Goal: Find specific page/section: Find specific page/section

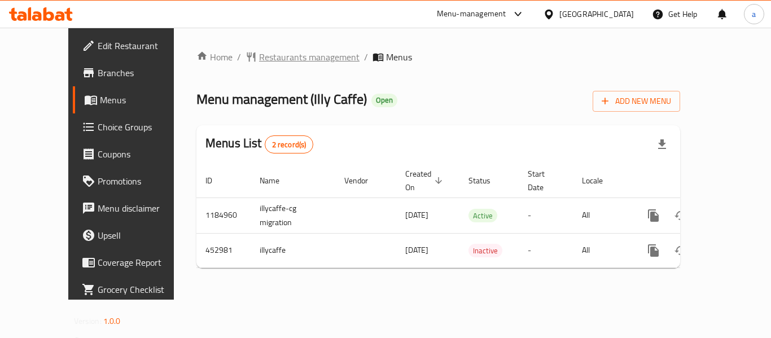
click at [268, 60] on span "Restaurants management" at bounding box center [309, 57] width 100 height 14
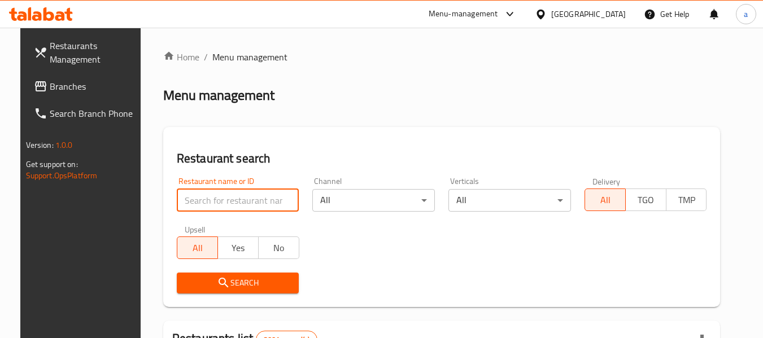
click at [252, 203] on input "search" at bounding box center [238, 200] width 122 height 23
paste input "633312"
type input "633312"
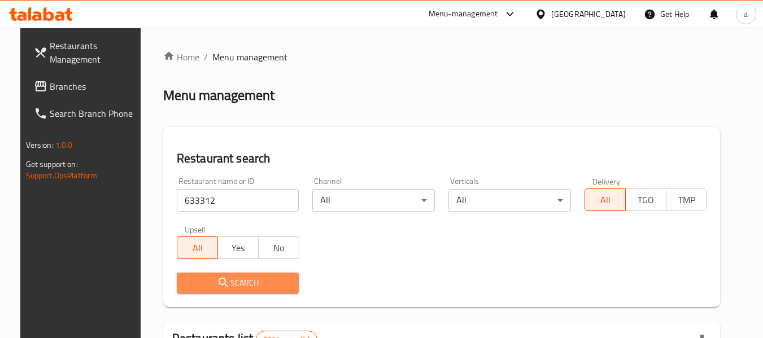
click at [255, 288] on span "Search" at bounding box center [238, 283] width 104 height 14
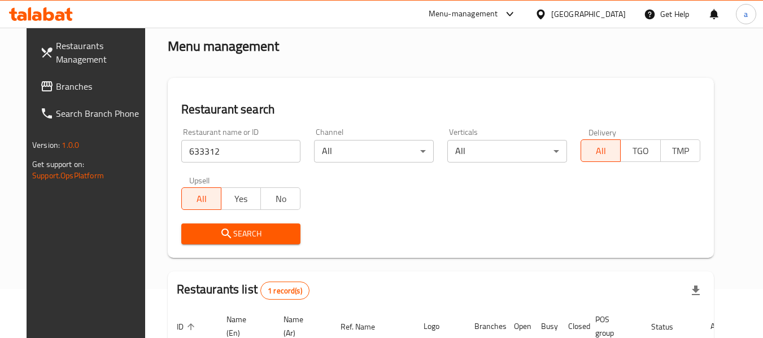
scroll to position [151, 0]
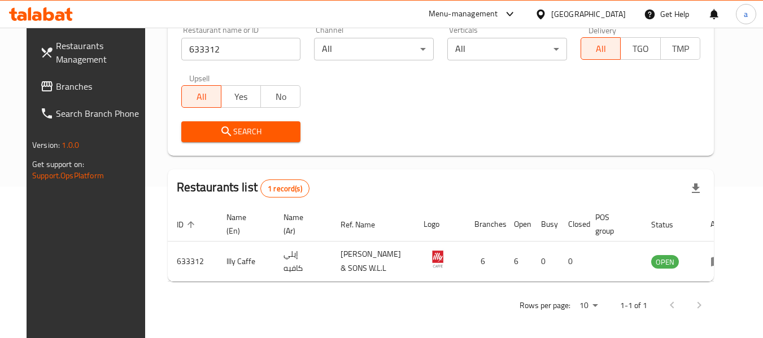
click at [183, 40] on input "633312" at bounding box center [241, 49] width 120 height 23
click at [611, 14] on div "Bahrain" at bounding box center [588, 14] width 75 height 12
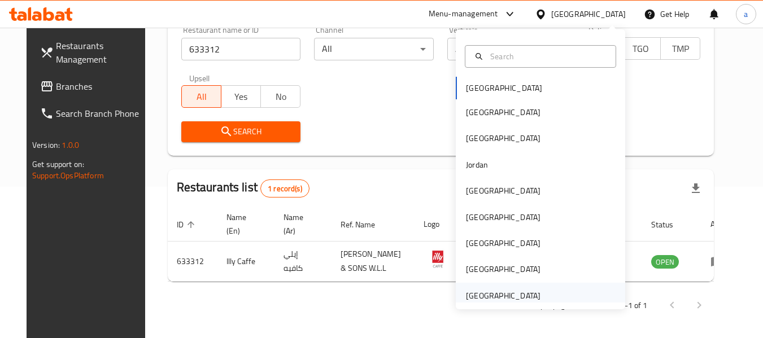
click at [486, 293] on div "[GEOGRAPHIC_DATA]" at bounding box center [503, 296] width 75 height 12
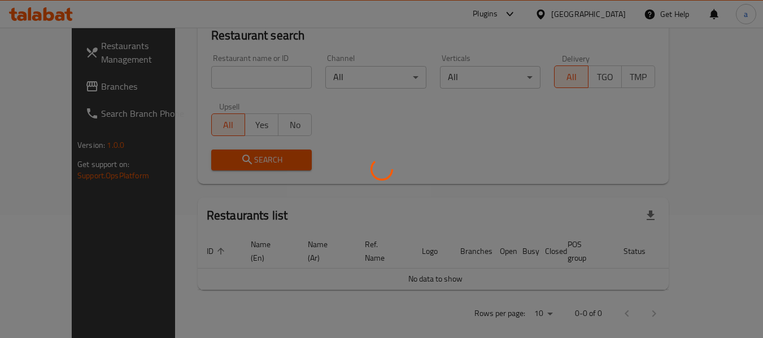
scroll to position [151, 0]
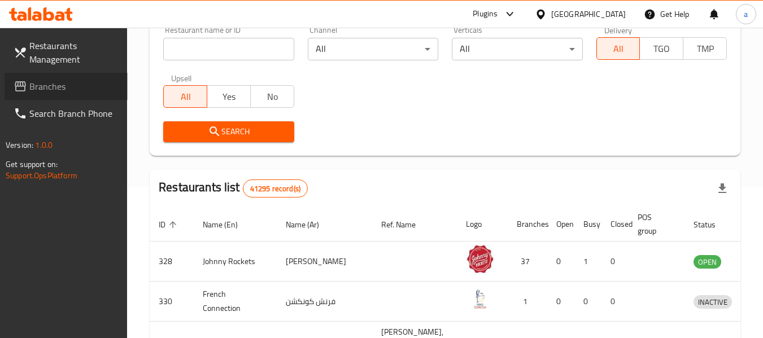
click at [60, 85] on span "Branches" at bounding box center [73, 87] width 89 height 14
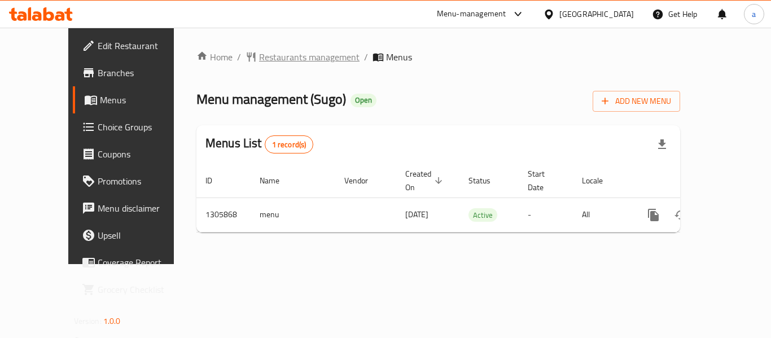
click at [270, 55] on span "Restaurants management" at bounding box center [309, 57] width 100 height 14
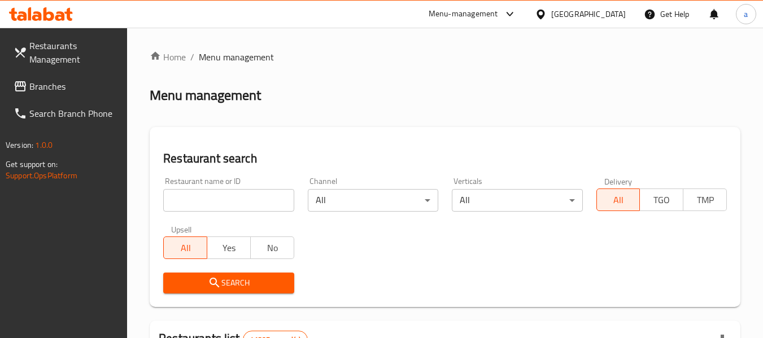
click at [238, 198] on input "search" at bounding box center [228, 200] width 130 height 23
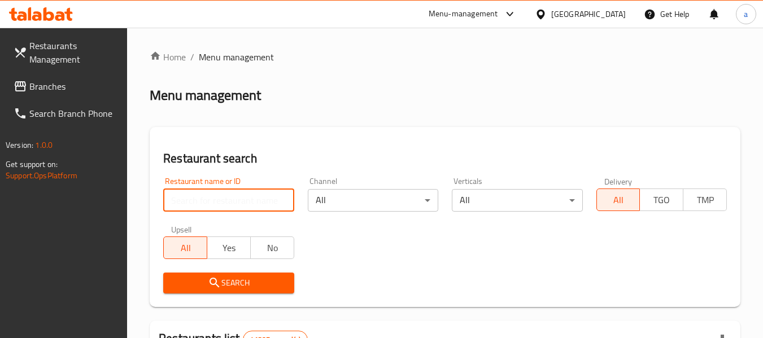
paste input "703694"
type input "703694"
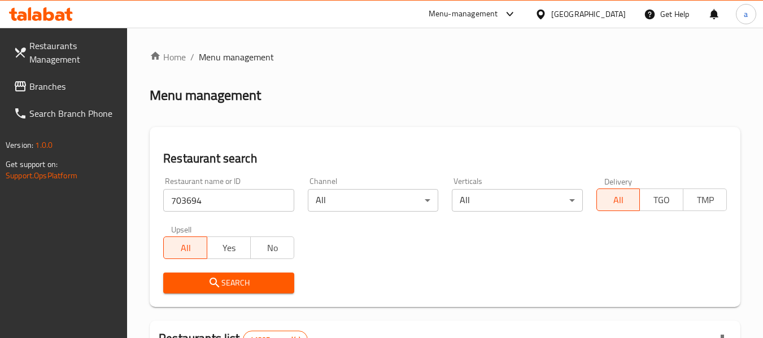
click at [243, 280] on span "Search" at bounding box center [228, 283] width 112 height 14
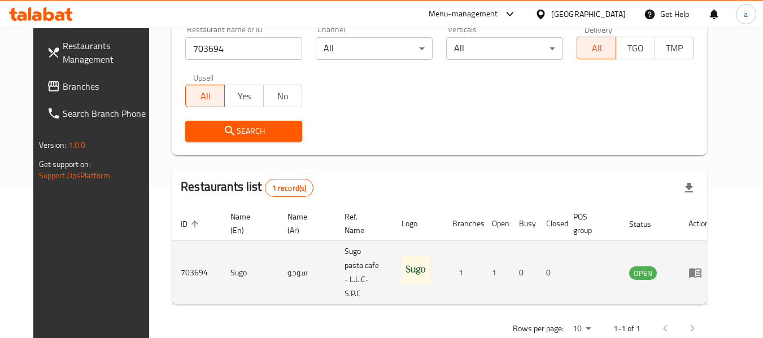
scroll to position [156, 0]
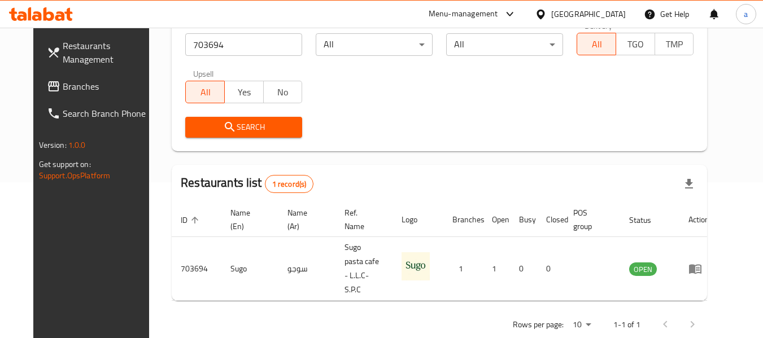
drag, startPoint x: 44, startPoint y: 85, endPoint x: 35, endPoint y: 82, distance: 9.3
click at [63, 86] on span "Branches" at bounding box center [107, 87] width 89 height 14
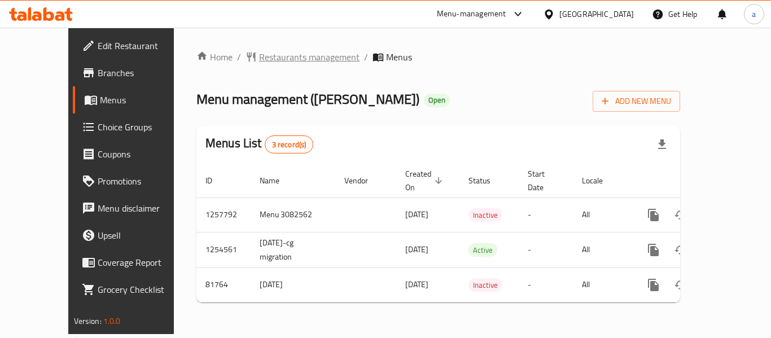
click at [275, 58] on span "Restaurants management" at bounding box center [309, 57] width 100 height 14
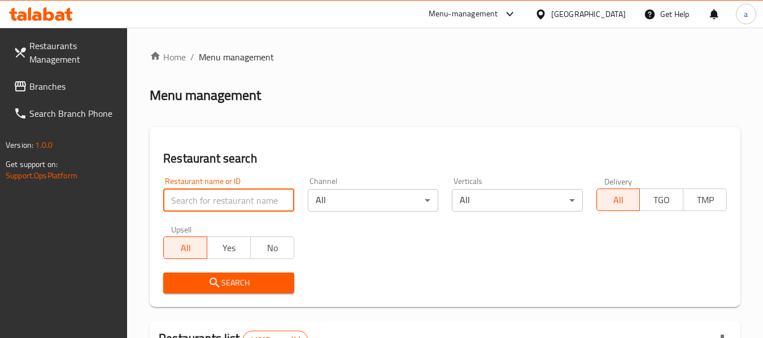
click at [245, 205] on input "search" at bounding box center [228, 200] width 130 height 23
paste input "600419"
type input "600419"
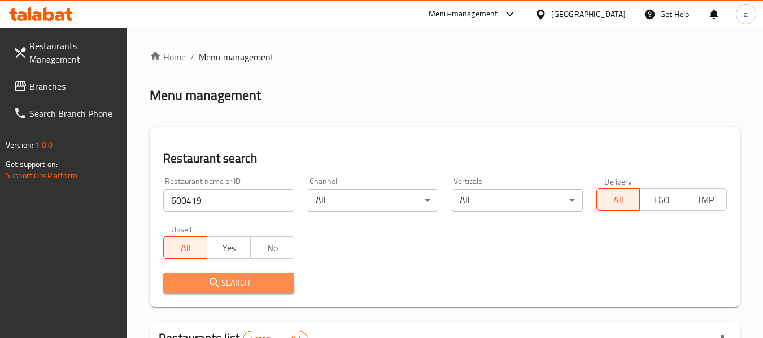
click at [261, 278] on span "Search" at bounding box center [228, 283] width 112 height 14
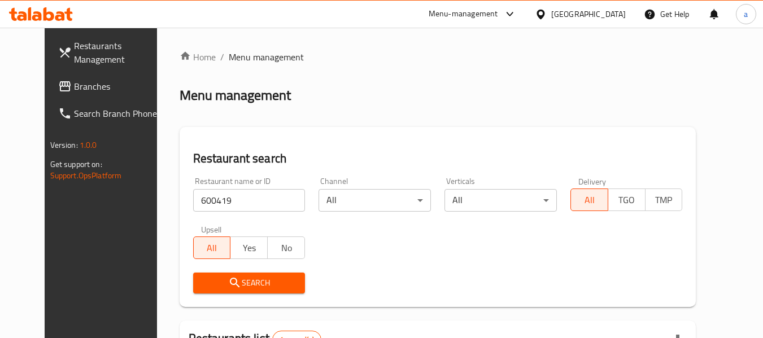
scroll to position [156, 0]
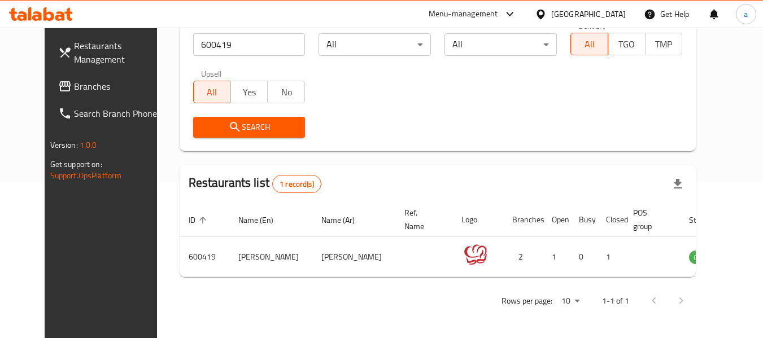
click at [594, 16] on div "[GEOGRAPHIC_DATA]" at bounding box center [588, 14] width 75 height 12
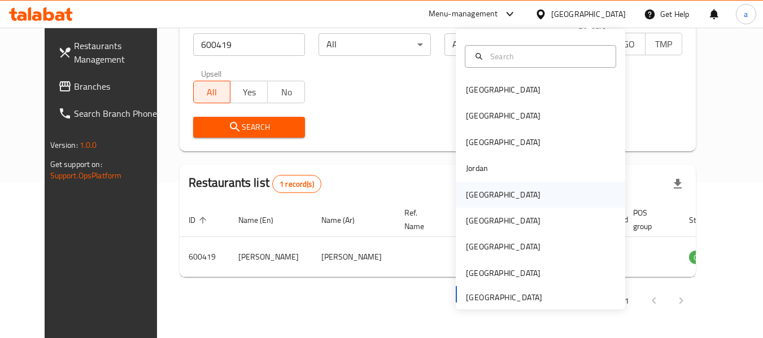
click at [485, 194] on div "[GEOGRAPHIC_DATA]" at bounding box center [503, 195] width 93 height 26
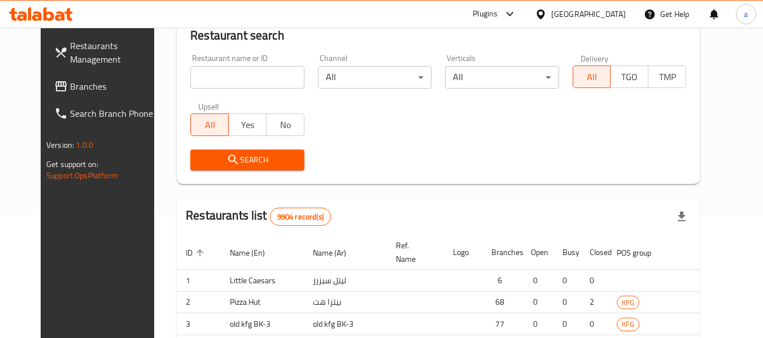
scroll to position [156, 0]
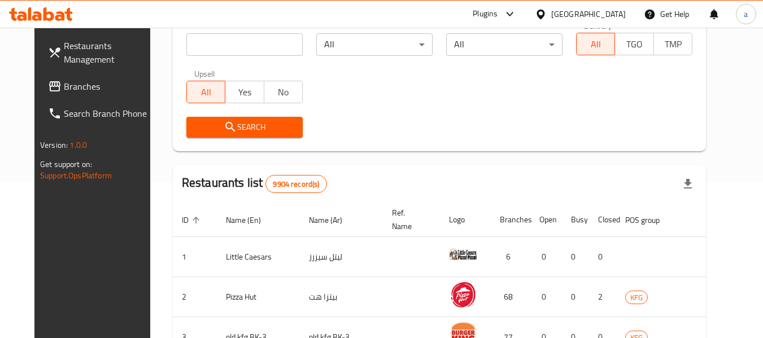
click at [64, 90] on span "Branches" at bounding box center [108, 87] width 89 height 14
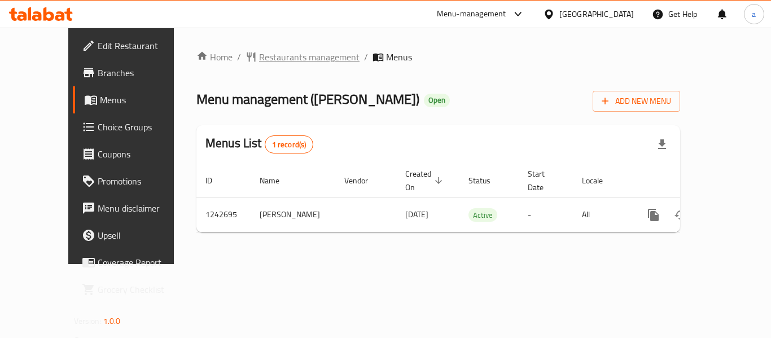
click at [267, 59] on span "Restaurants management" at bounding box center [309, 57] width 100 height 14
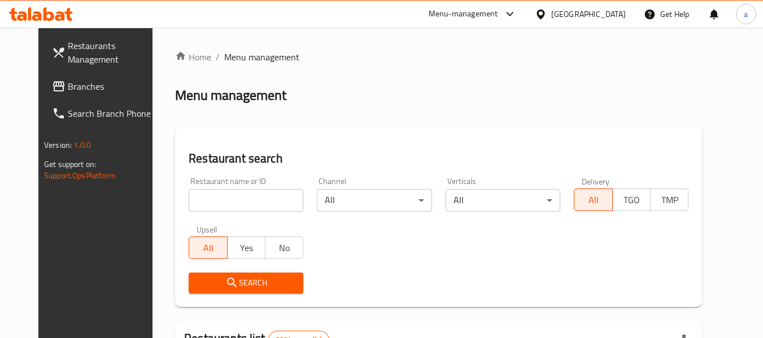
click at [251, 202] on input "search" at bounding box center [246, 200] width 115 height 23
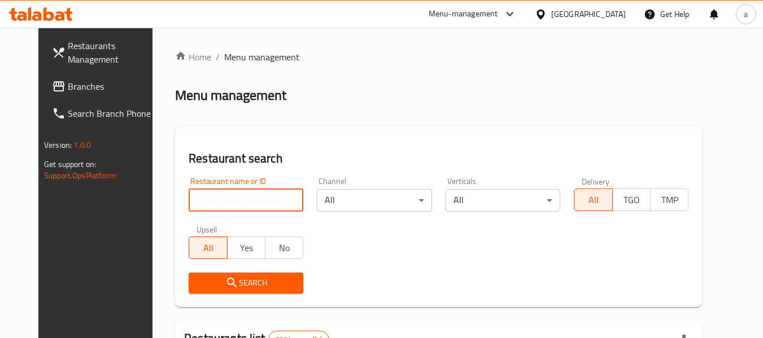
paste input "681229"
type input "681229"
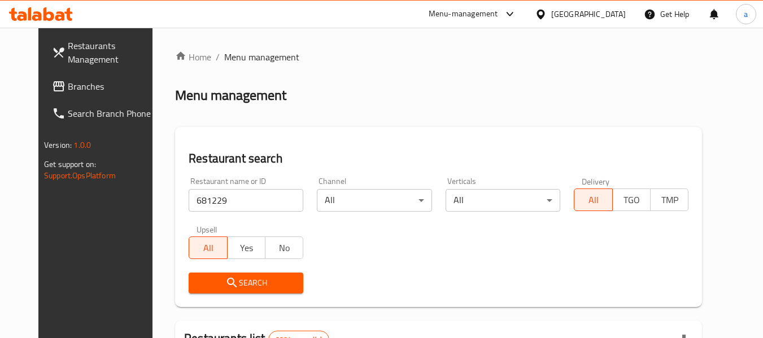
click at [260, 283] on span "Search" at bounding box center [246, 283] width 97 height 14
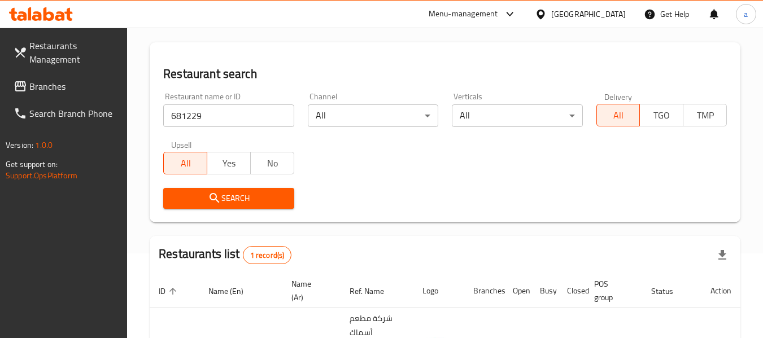
scroll to position [165, 0]
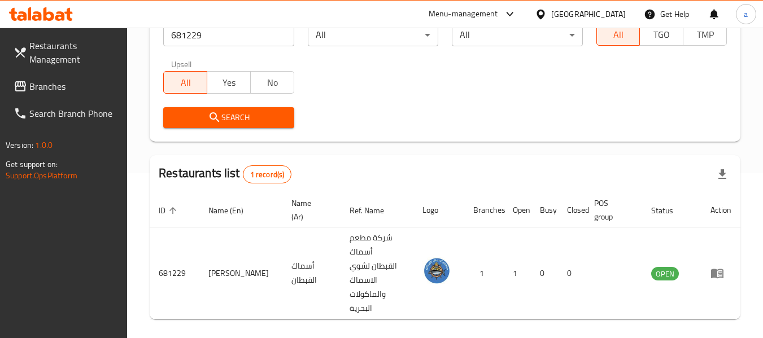
click at [610, 15] on div "[GEOGRAPHIC_DATA]" at bounding box center [588, 14] width 75 height 12
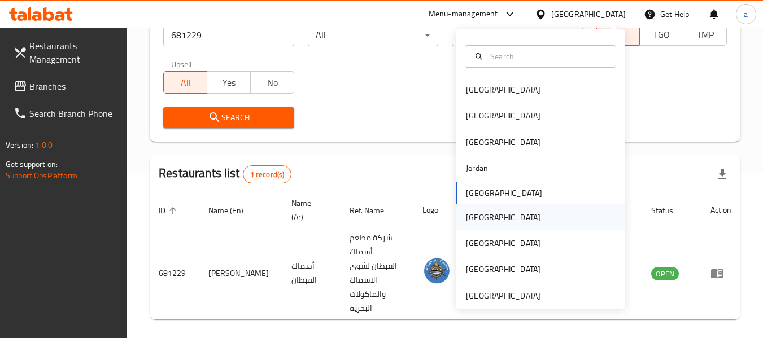
click at [505, 215] on div "[GEOGRAPHIC_DATA]" at bounding box center [540, 217] width 169 height 26
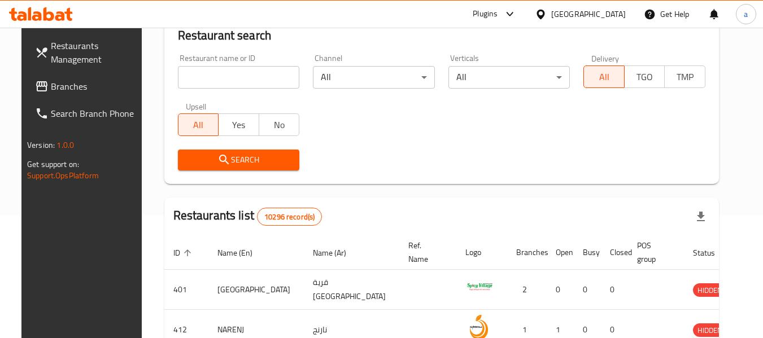
scroll to position [165, 0]
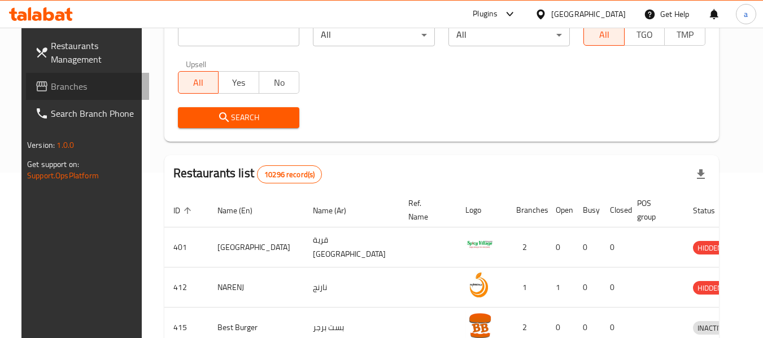
click at [58, 81] on span "Branches" at bounding box center [95, 87] width 89 height 14
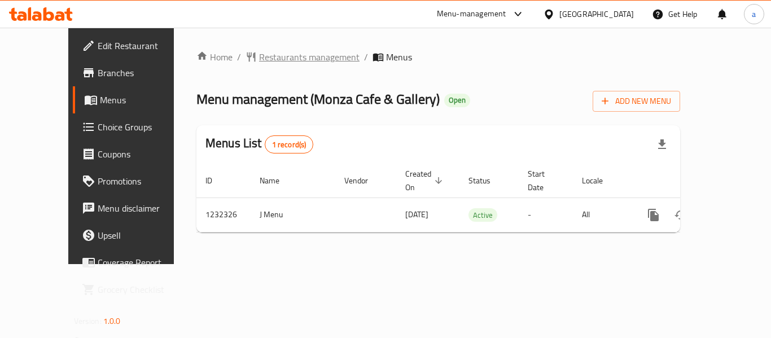
click at [262, 59] on span "Restaurants management" at bounding box center [309, 57] width 100 height 14
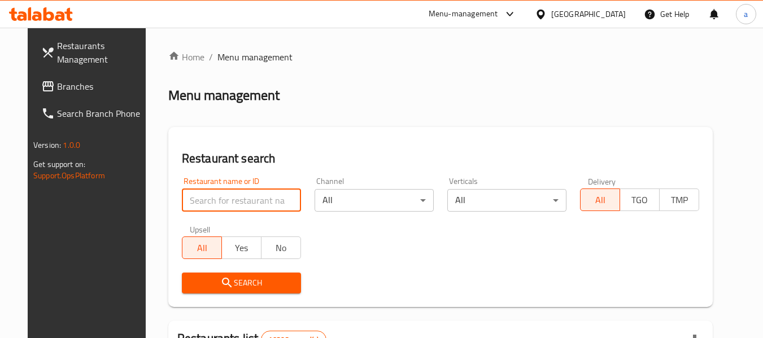
click at [248, 197] on input "search" at bounding box center [241, 200] width 119 height 23
paste input "677734"
type input "677734"
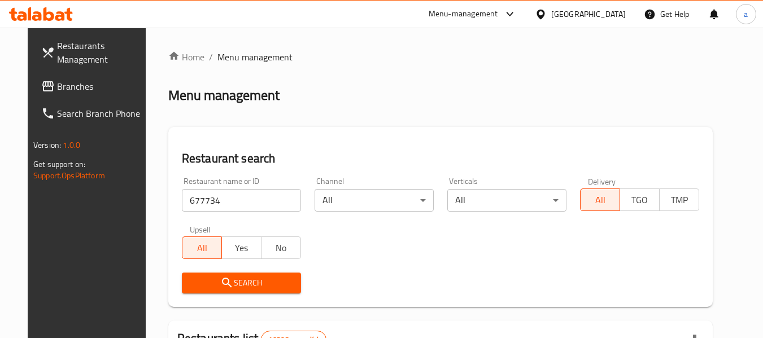
click at [259, 276] on span "Search" at bounding box center [241, 283] width 101 height 14
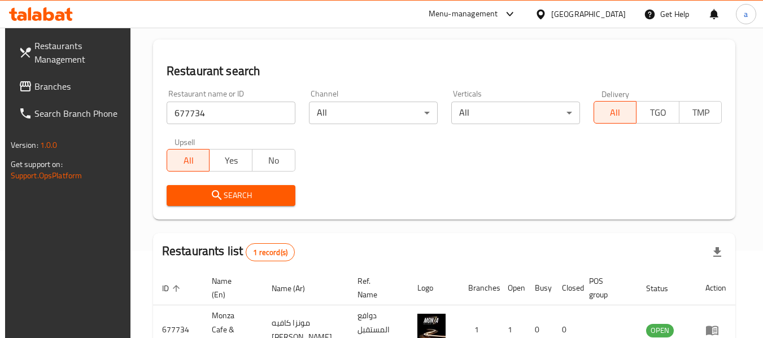
scroll to position [165, 0]
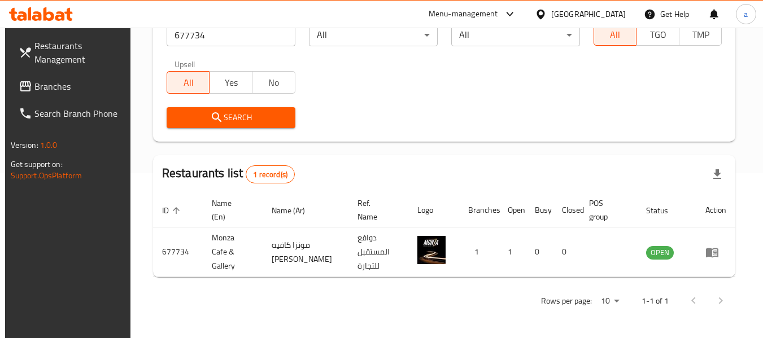
click at [610, 9] on div "Oman" at bounding box center [588, 14] width 75 height 12
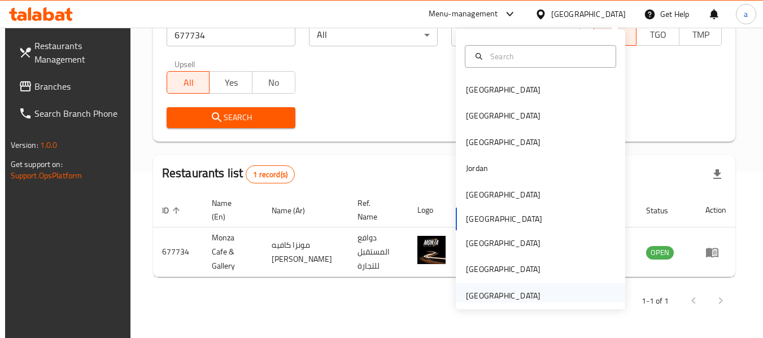
click at [496, 298] on div "[GEOGRAPHIC_DATA]" at bounding box center [503, 296] width 75 height 12
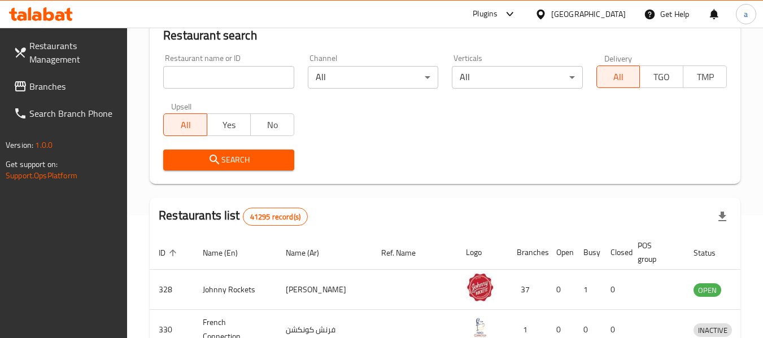
scroll to position [165, 0]
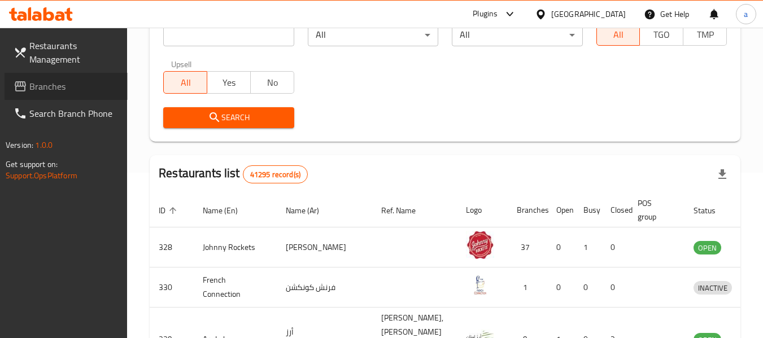
click at [54, 85] on span "Branches" at bounding box center [73, 87] width 89 height 14
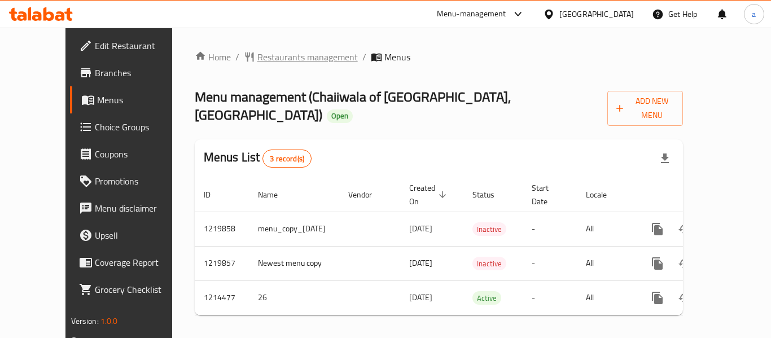
click at [257, 60] on span "Restaurants management" at bounding box center [307, 57] width 100 height 14
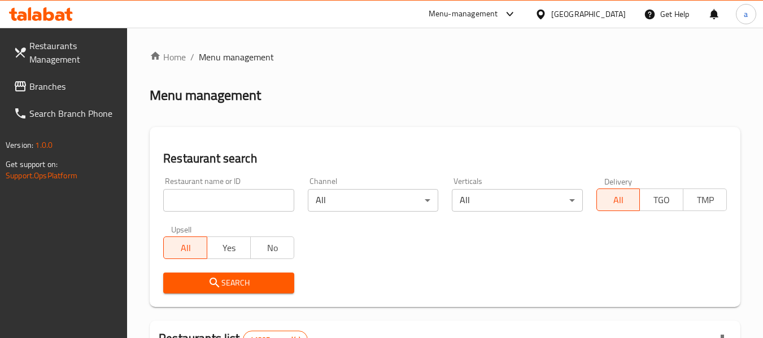
click at [249, 201] on input "search" at bounding box center [228, 200] width 130 height 23
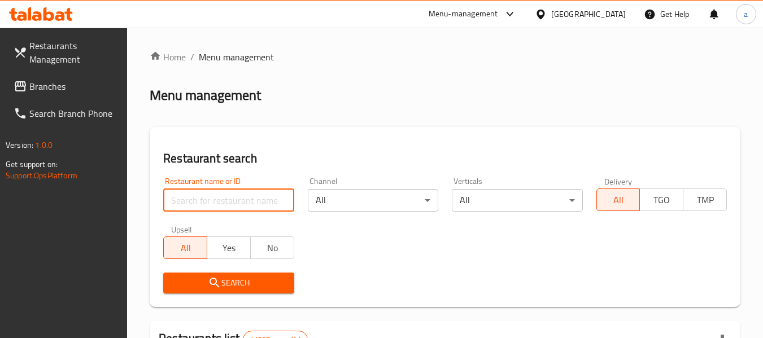
paste input "672158"
type input "672158"
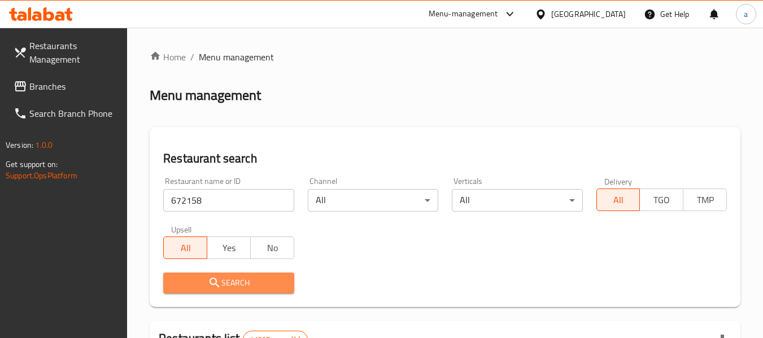
click at [261, 278] on span "Search" at bounding box center [228, 283] width 112 height 14
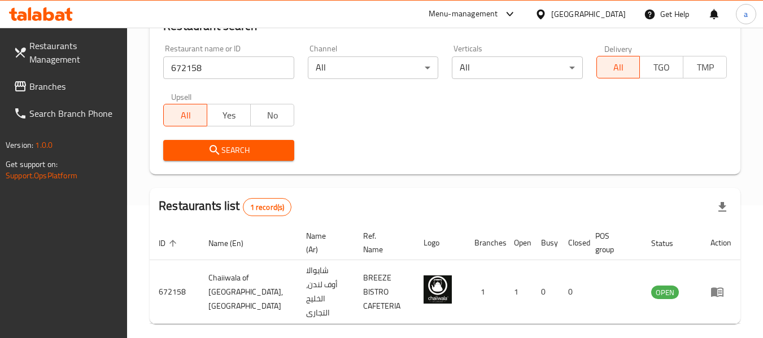
scroll to position [165, 0]
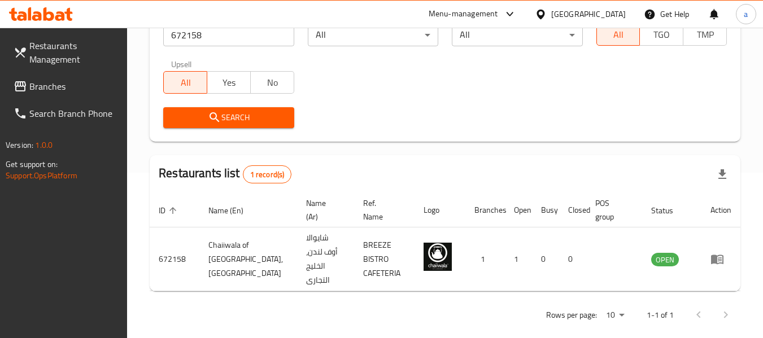
drag, startPoint x: 142, startPoint y: 150, endPoint x: 132, endPoint y: 148, distance: 10.3
click at [142, 150] on div "Home / Menu management Menu management Restaurant search Restaurant name or ID …" at bounding box center [445, 107] width 636 height 490
click at [47, 80] on span "Branches" at bounding box center [73, 87] width 89 height 14
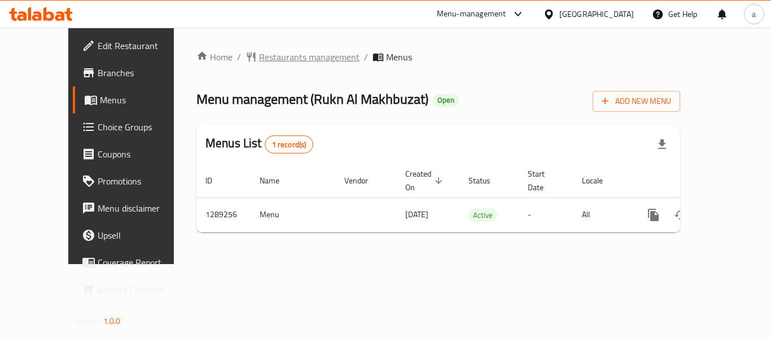
click at [268, 57] on span "Restaurants management" at bounding box center [309, 57] width 100 height 14
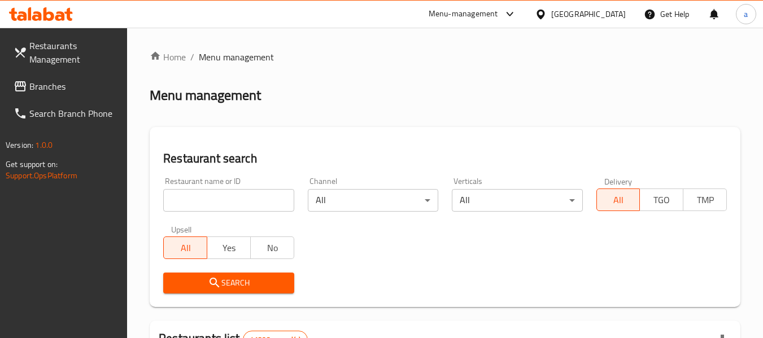
click at [248, 204] on input "search" at bounding box center [228, 200] width 130 height 23
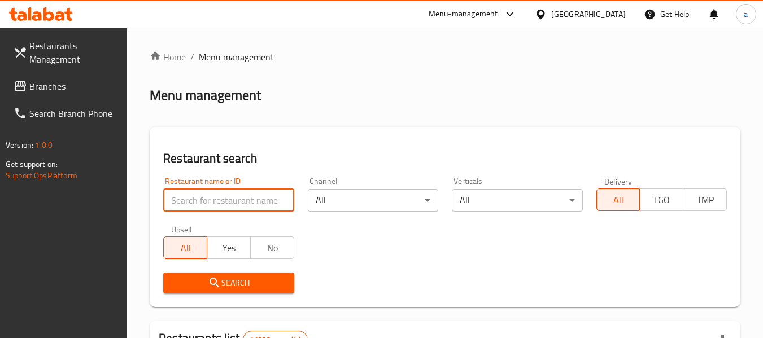
paste input "697591"
type input "697591"
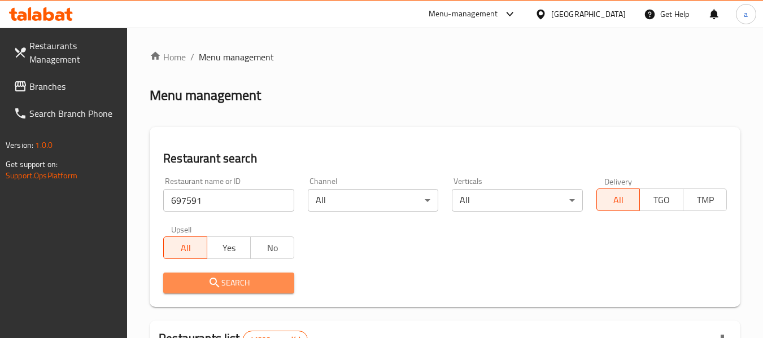
click at [256, 276] on span "Search" at bounding box center [228, 283] width 112 height 14
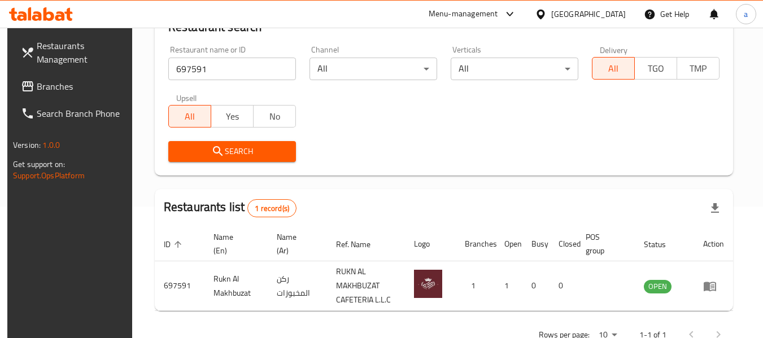
scroll to position [165, 0]
